Goal: Task Accomplishment & Management: Use online tool/utility

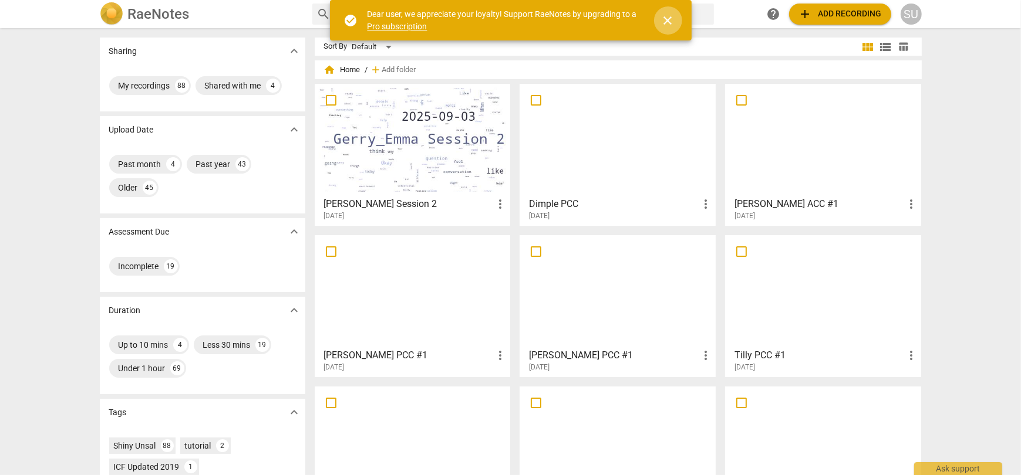
click at [666, 21] on span "close" at bounding box center [668, 21] width 14 height 14
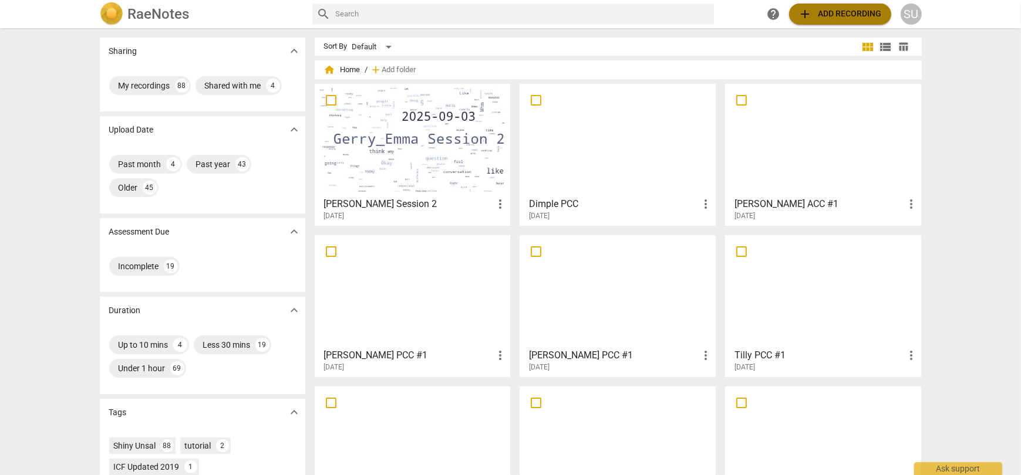
click at [819, 17] on span "add Add recording" at bounding box center [839, 14] width 83 height 14
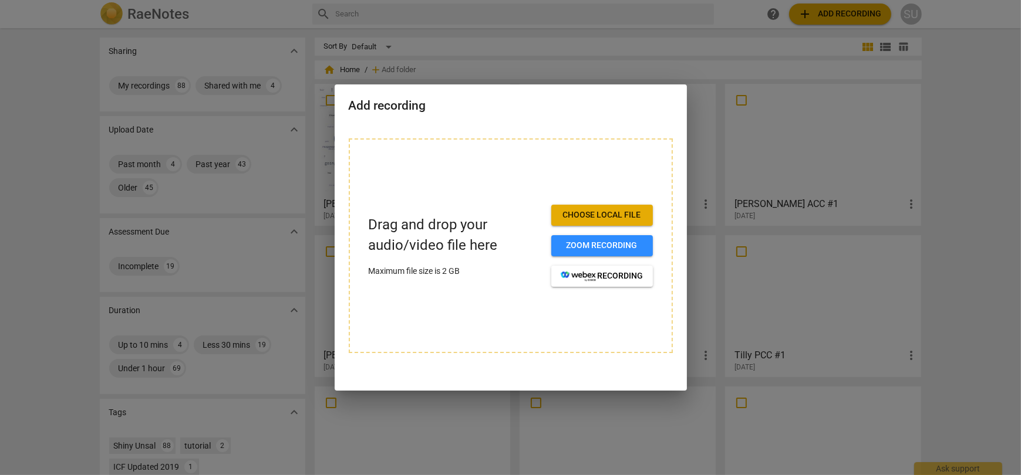
click at [585, 215] on span "Choose local file" at bounding box center [602, 216] width 83 height 12
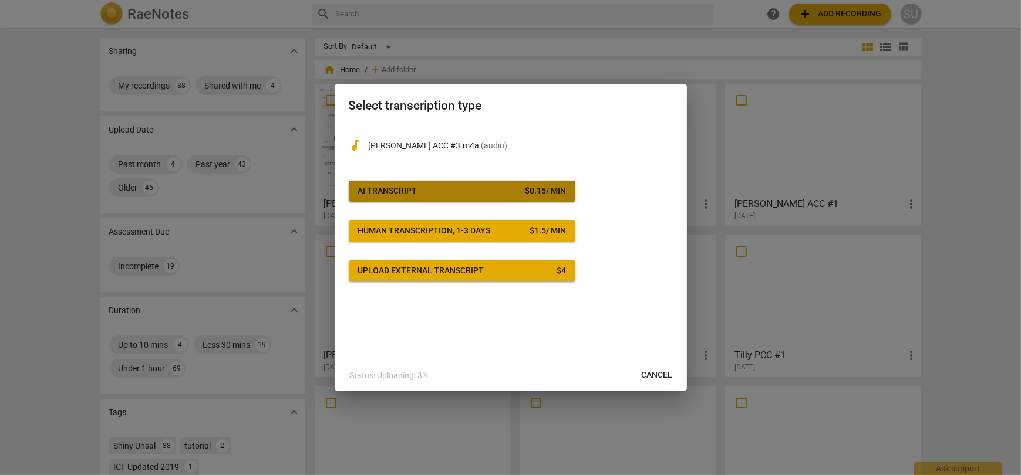
click at [494, 188] on span "AI Transcript $ 0.15 / min" at bounding box center [462, 191] width 208 height 12
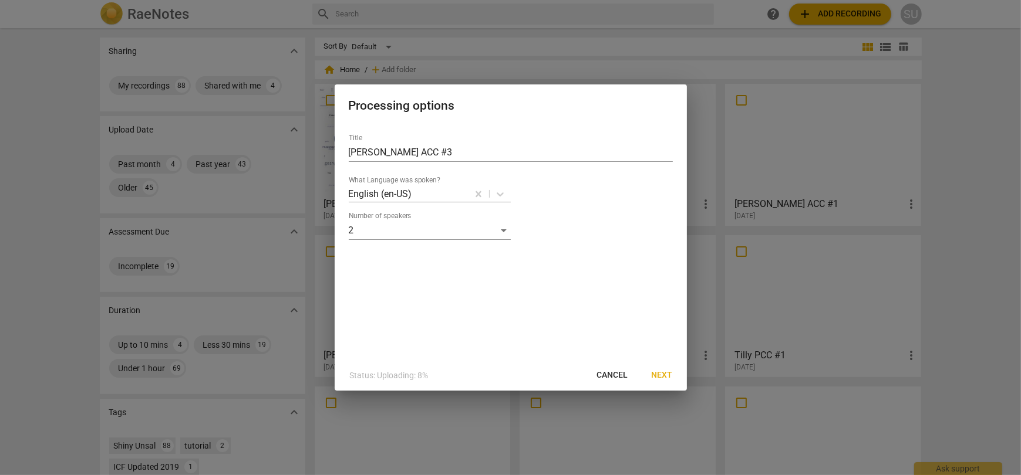
click at [657, 378] on span "Next" at bounding box center [662, 376] width 21 height 12
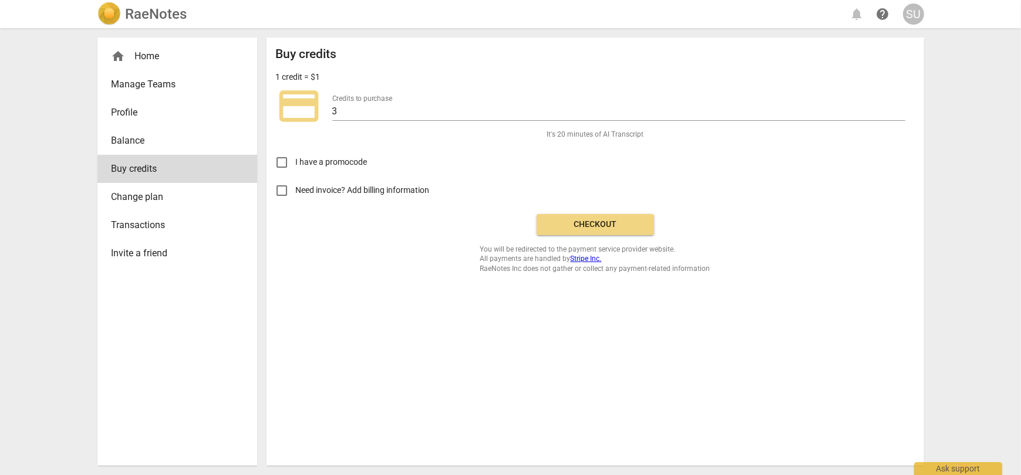
click at [589, 230] on span "Checkout" at bounding box center [595, 225] width 99 height 12
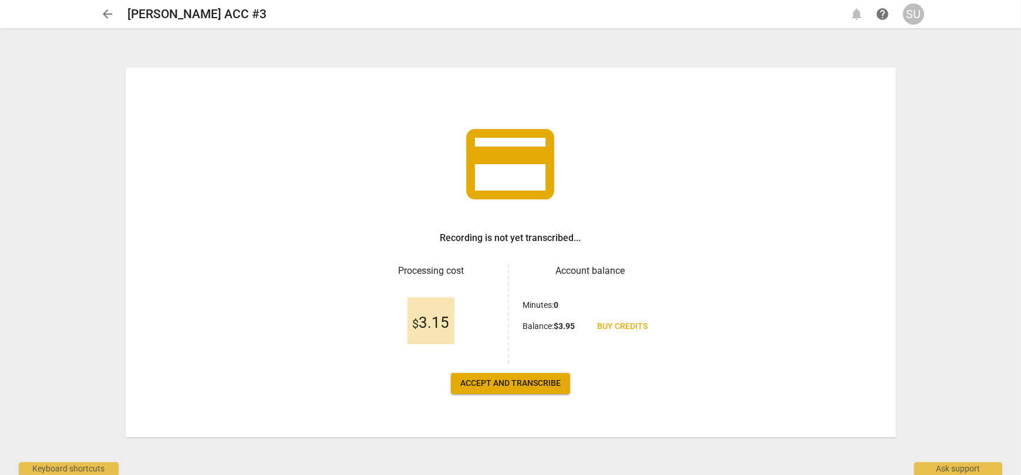
click at [499, 390] on button "Accept and transcribe" at bounding box center [510, 383] width 119 height 21
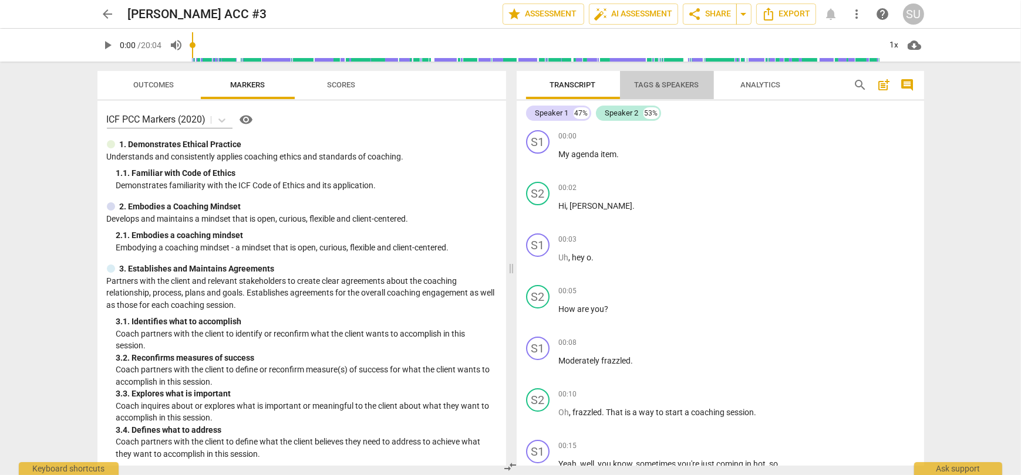
click at [647, 87] on span "Tags & Speakers" at bounding box center [667, 84] width 65 height 9
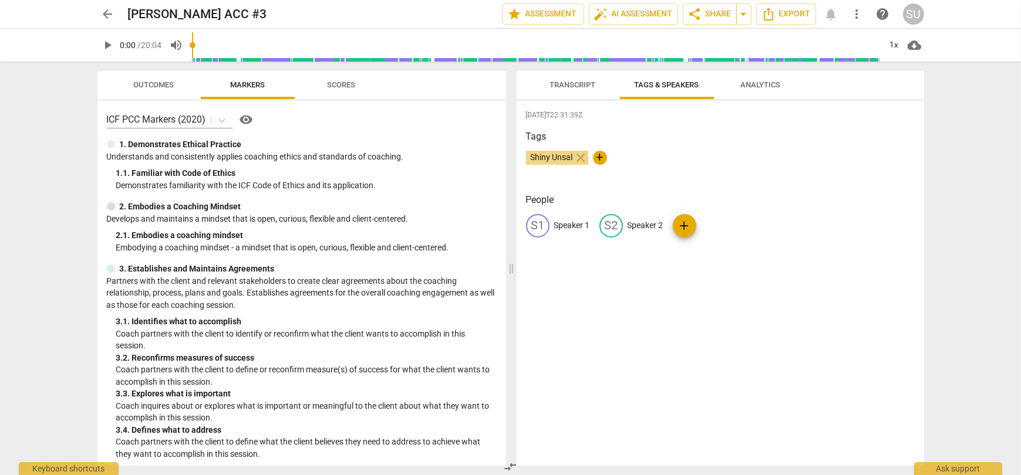
click at [572, 227] on p "Speaker 1" at bounding box center [572, 226] width 36 height 12
type input "Coach"
click at [705, 223] on p "Speaker 2" at bounding box center [722, 226] width 36 height 12
type input "Client"
click at [575, 82] on span "Transcript" at bounding box center [573, 84] width 46 height 9
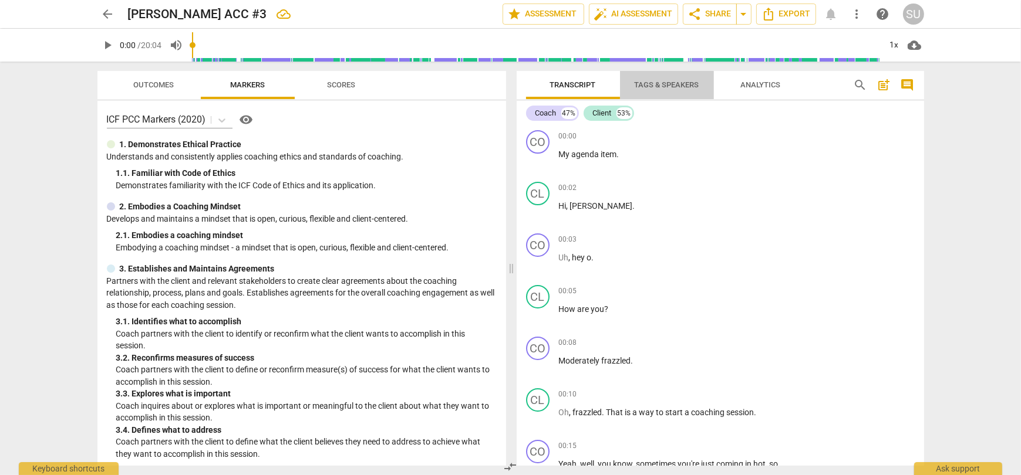
click at [650, 84] on span "Tags & Speakers" at bounding box center [667, 84] width 65 height 9
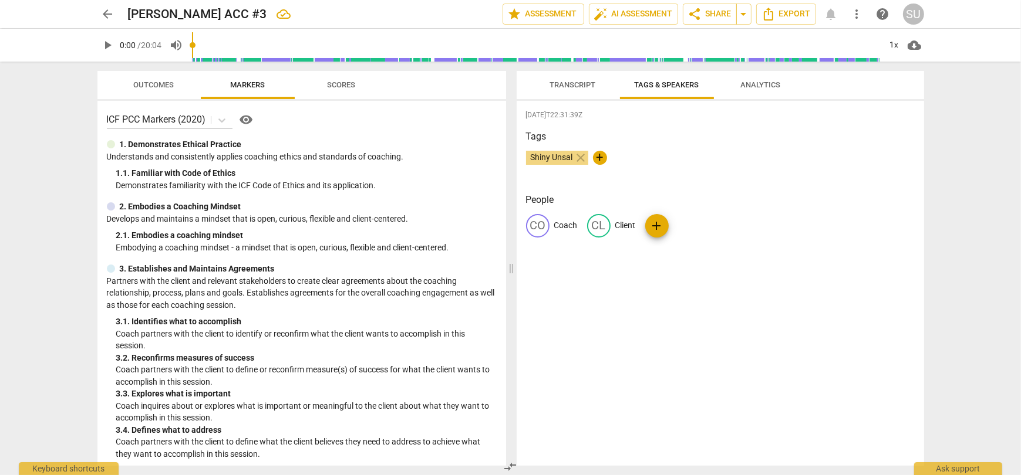
click at [626, 225] on p "Client" at bounding box center [625, 226] width 21 height 12
type input "Coach"
click at [562, 224] on p "Coach" at bounding box center [565, 226] width 23 height 12
type input "Client"
click at [603, 370] on div "2025-09-14T22:31:39Z Tags Shiny Unsal close + People edit Client delete CO Coac…" at bounding box center [720, 283] width 407 height 365
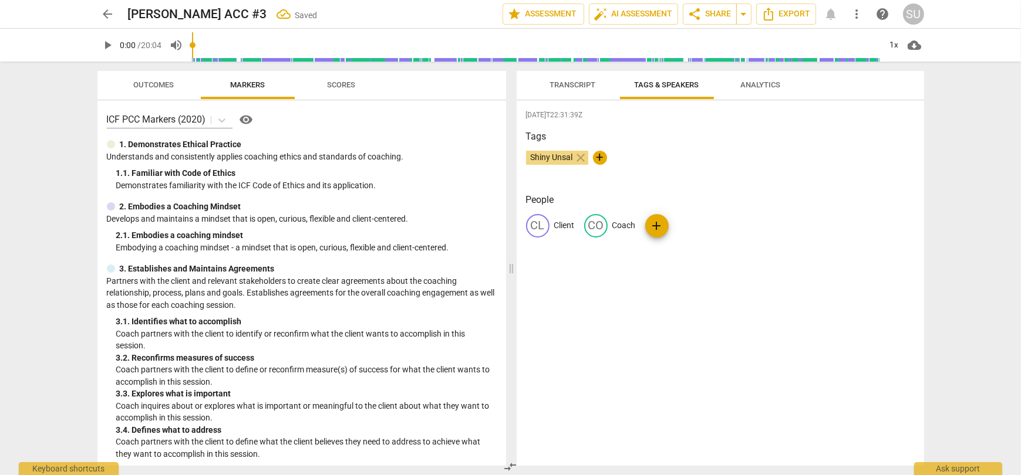
click at [561, 79] on span "Transcript" at bounding box center [573, 85] width 74 height 16
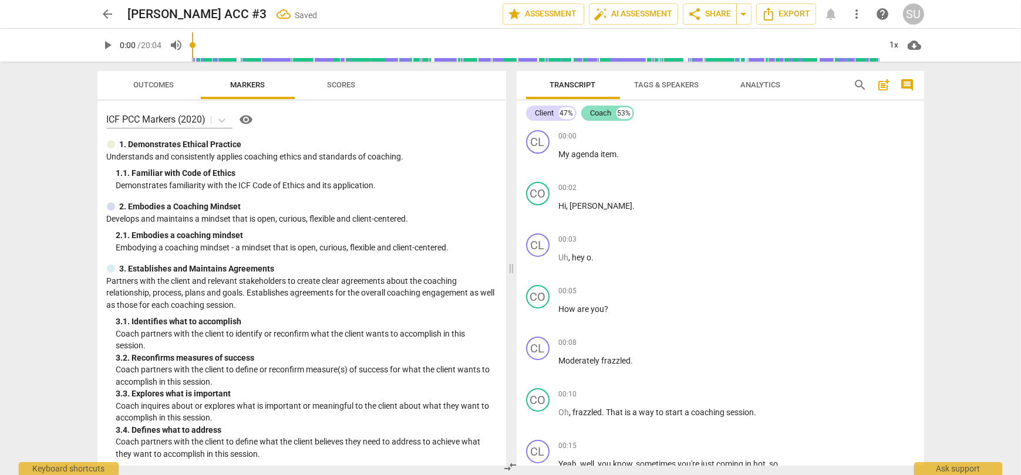
click at [599, 114] on div "Coach" at bounding box center [600, 113] width 21 height 12
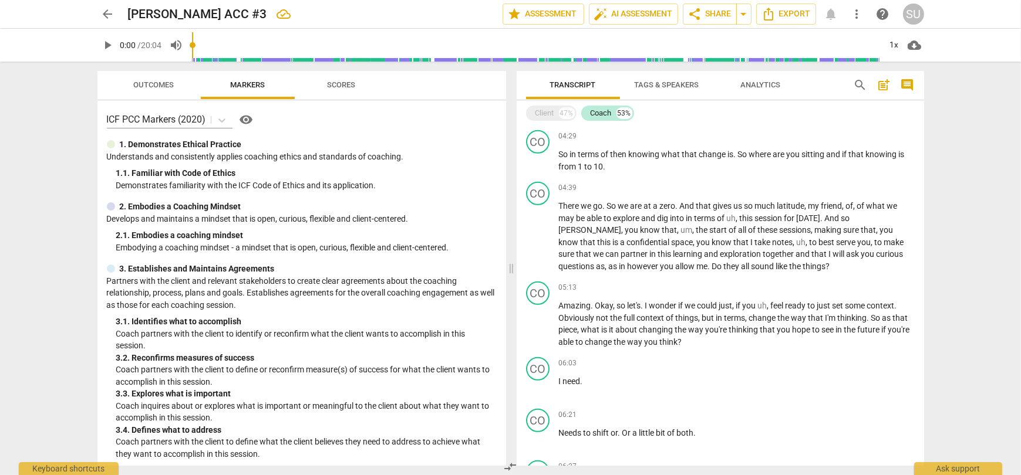
scroll to position [822, 0]
click at [544, 113] on div "Client" at bounding box center [544, 113] width 19 height 12
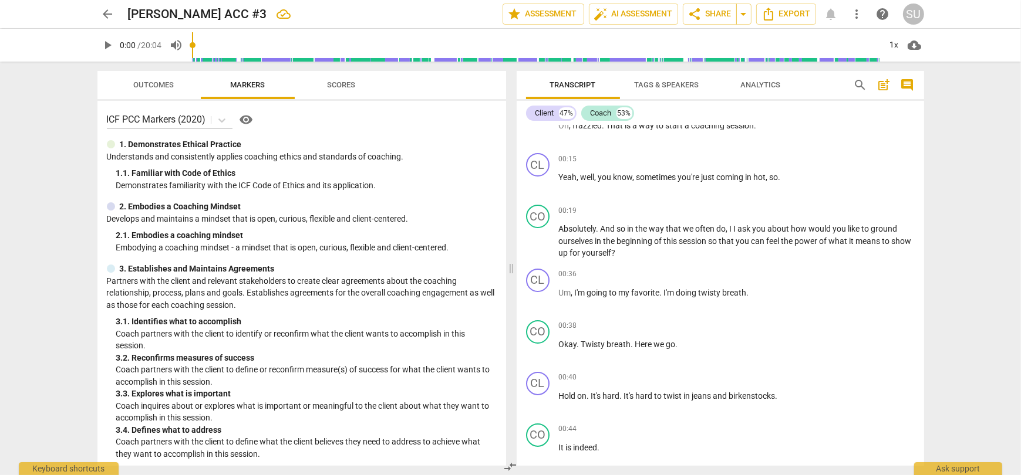
scroll to position [285, 0]
click at [545, 15] on span "star Assessment" at bounding box center [543, 14] width 71 height 14
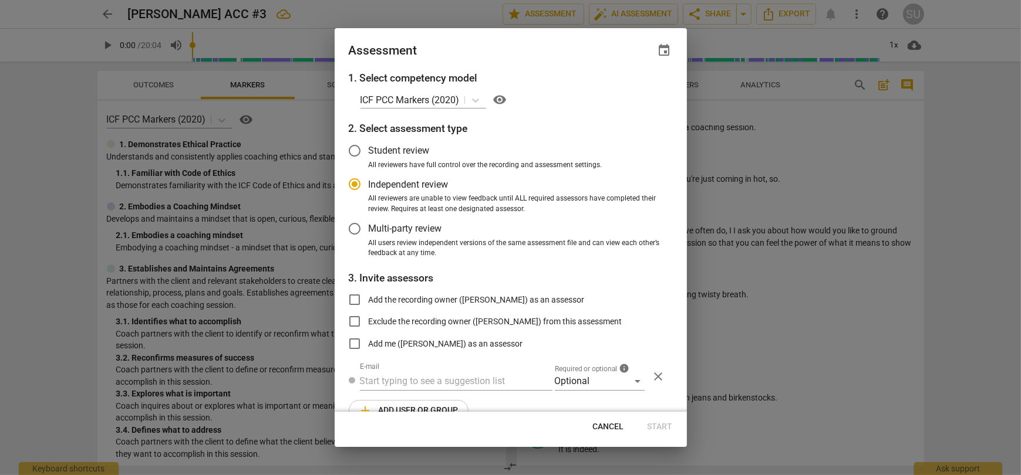
click at [606, 426] on span "Cancel" at bounding box center [608, 427] width 31 height 12
radio input "false"
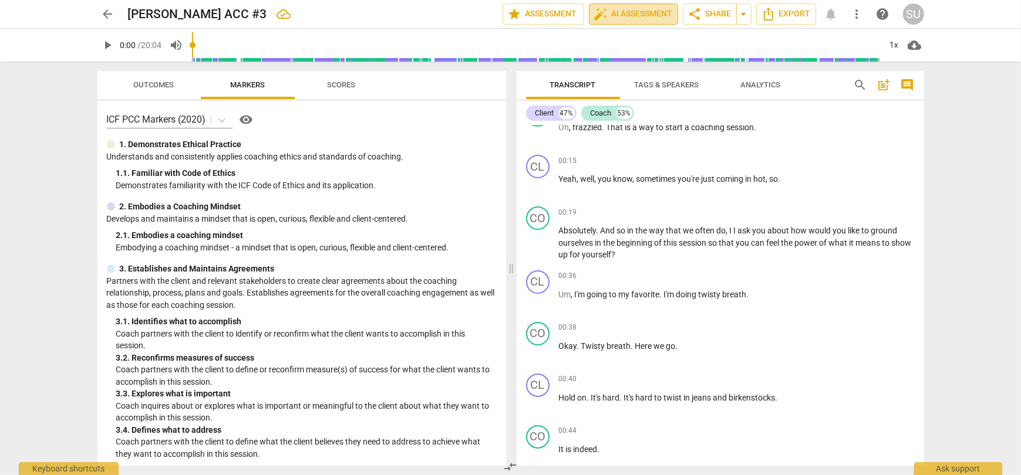
click at [647, 10] on span "auto_fix_high AI Assessment" at bounding box center [633, 14] width 79 height 14
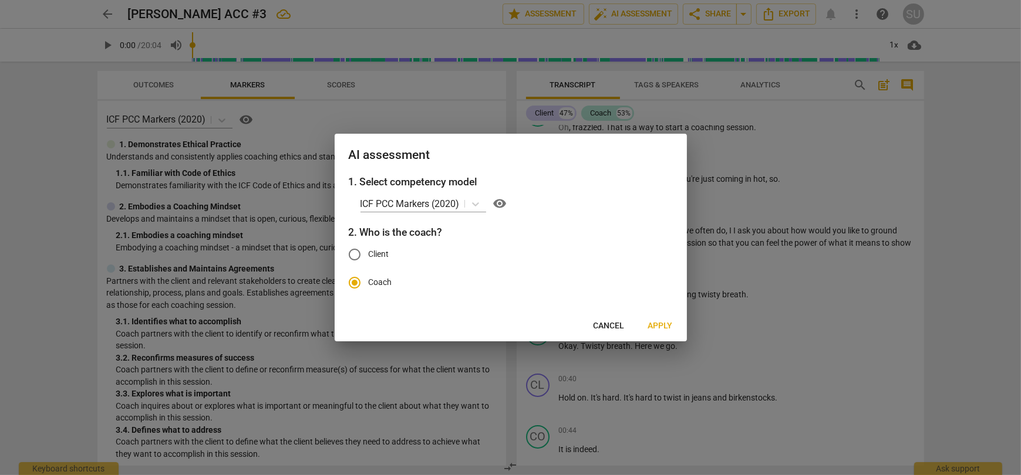
click at [656, 322] on span "Apply" at bounding box center [660, 326] width 25 height 12
